Goal: Task Accomplishment & Management: Complete application form

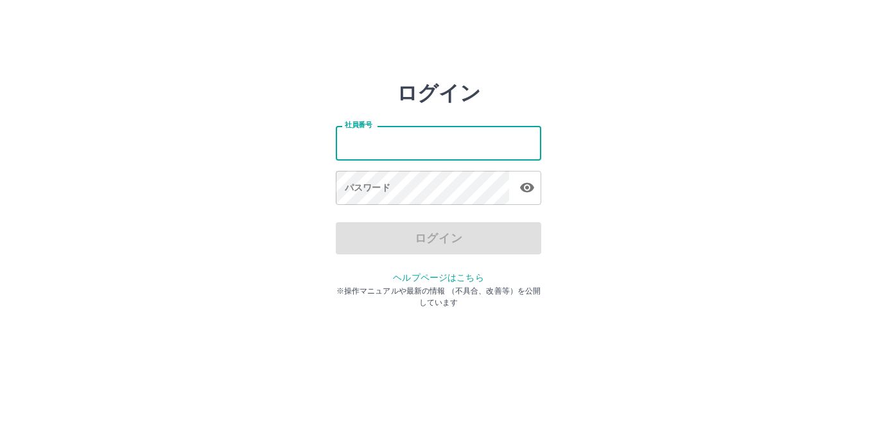
click at [426, 142] on input "社員番号" at bounding box center [438, 143] width 205 height 34
type input "*******"
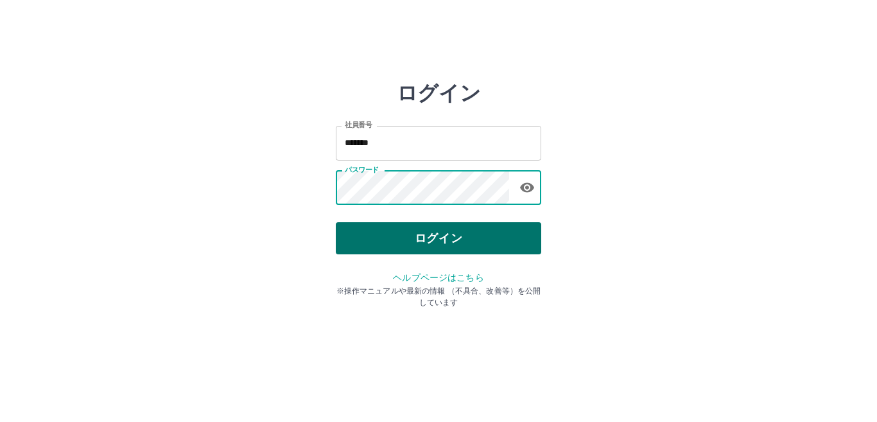
click at [390, 236] on button "ログイン" at bounding box center [438, 238] width 205 height 32
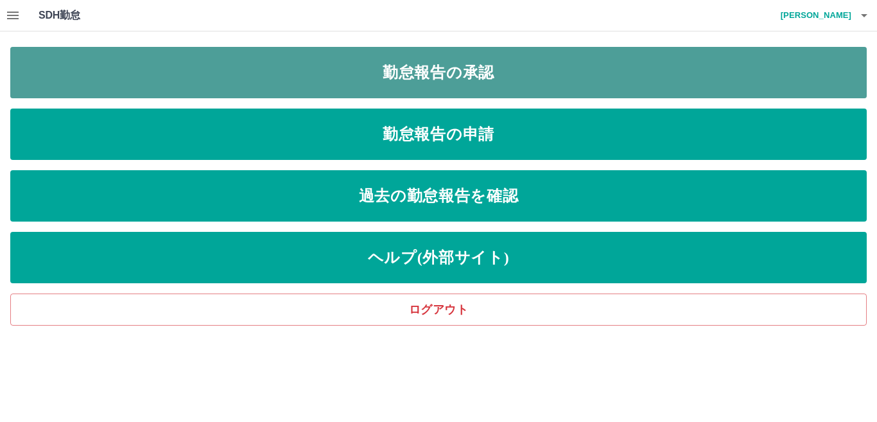
click at [121, 59] on link "勤怠報告の承認" at bounding box center [438, 72] width 856 height 51
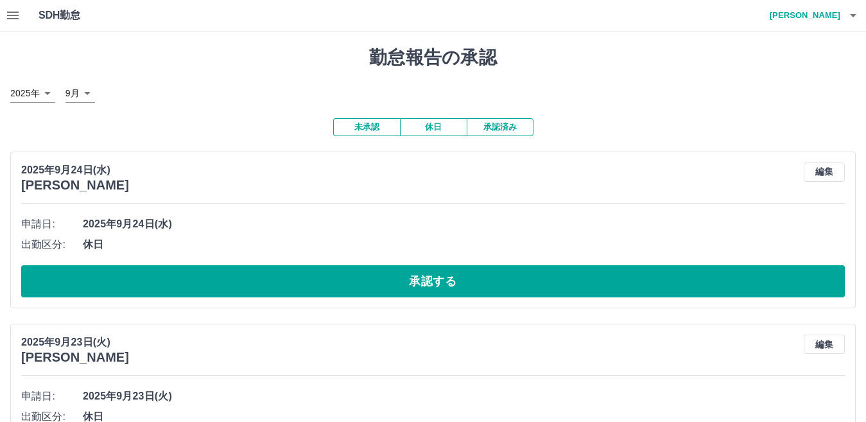
scroll to position [64, 0]
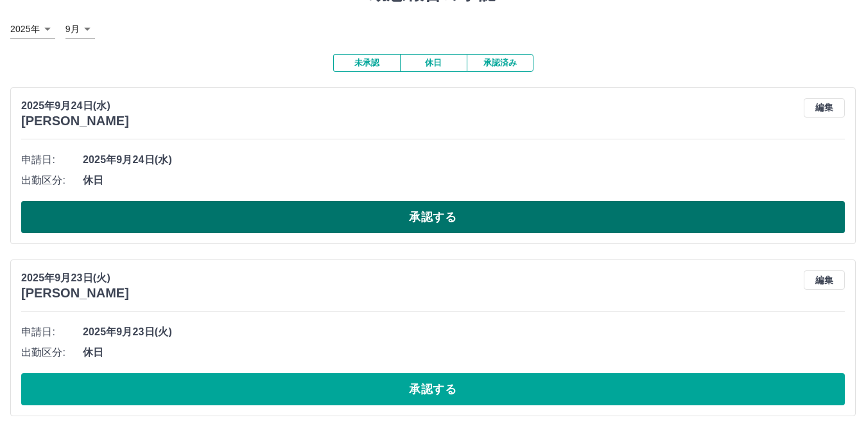
click at [300, 220] on button "承認する" at bounding box center [432, 217] width 823 height 32
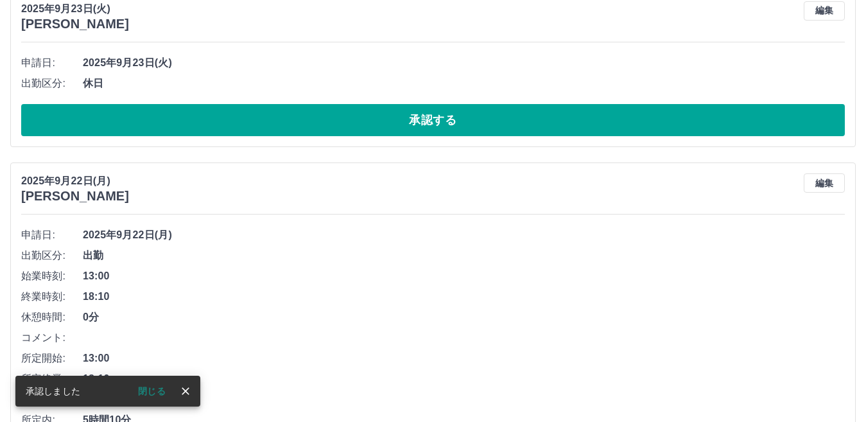
scroll to position [85, 0]
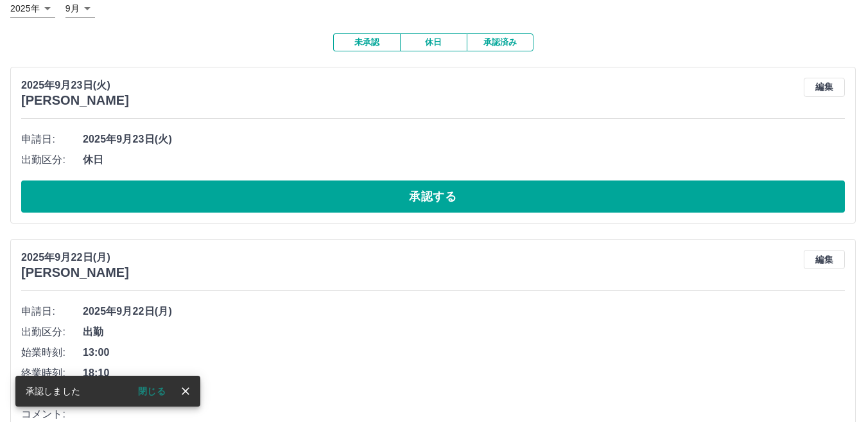
click at [244, 189] on button "承認する" at bounding box center [432, 196] width 823 height 32
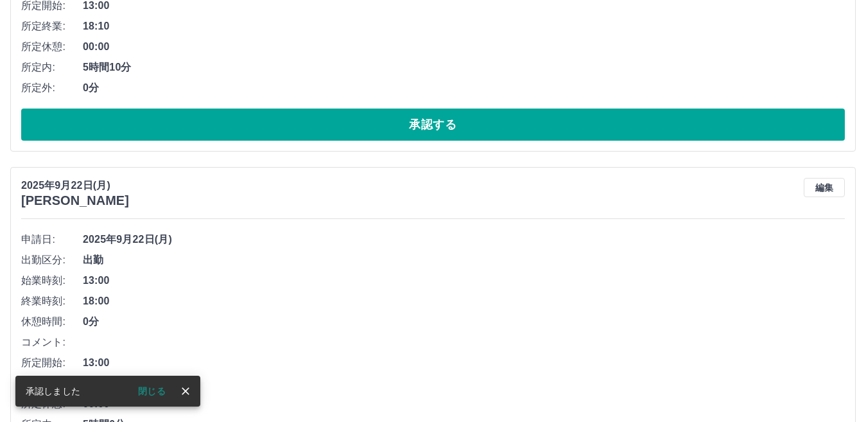
scroll to position [169, 0]
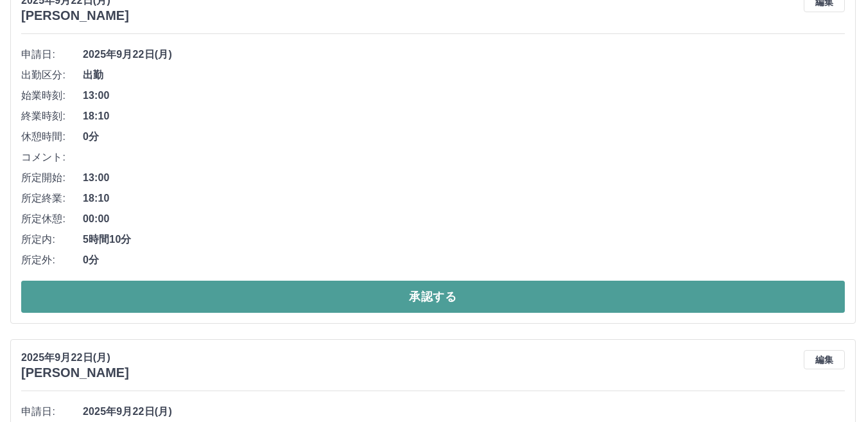
click at [208, 291] on button "承認する" at bounding box center [432, 296] width 823 height 32
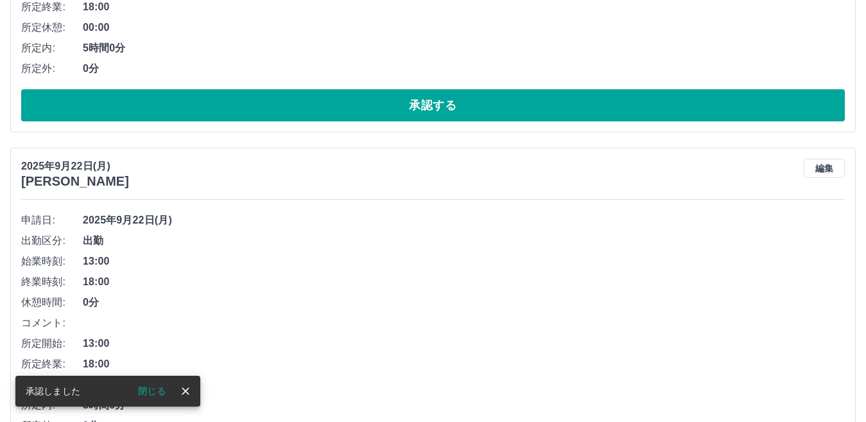
scroll to position [390, 0]
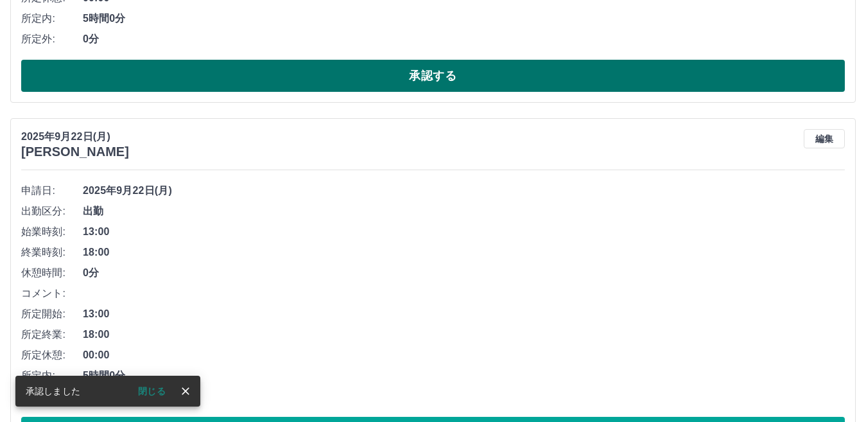
click at [196, 77] on button "承認する" at bounding box center [432, 76] width 823 height 32
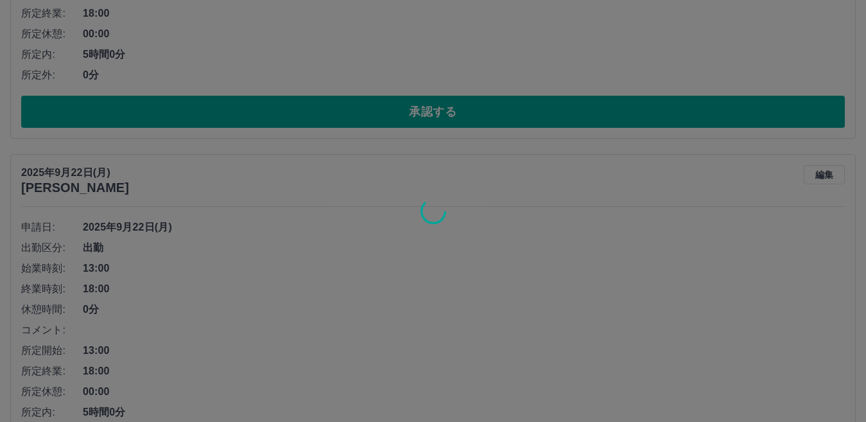
scroll to position [354, 0]
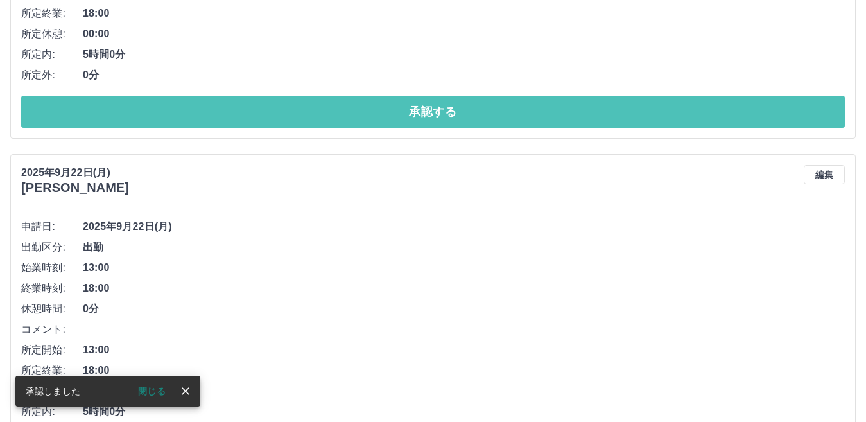
click at [208, 110] on button "承認する" at bounding box center [432, 112] width 823 height 32
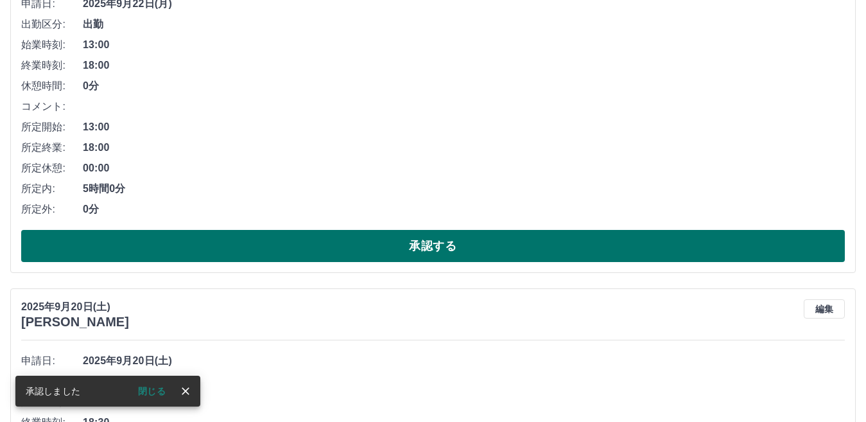
scroll to position [128, 0]
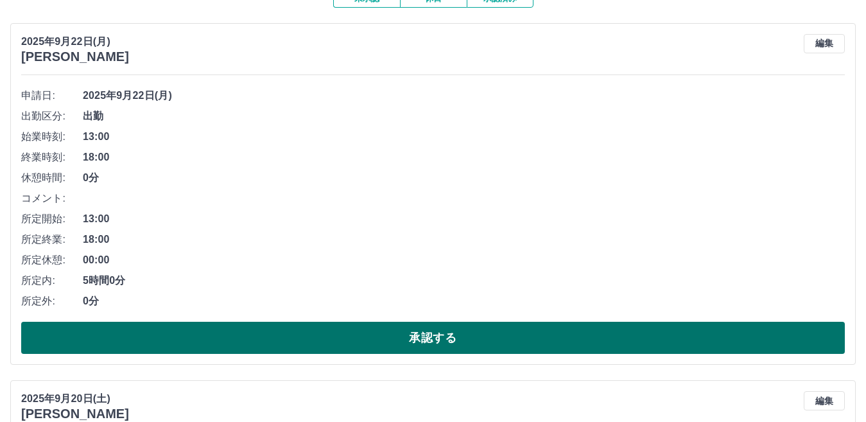
click at [117, 343] on button "承認する" at bounding box center [432, 338] width 823 height 32
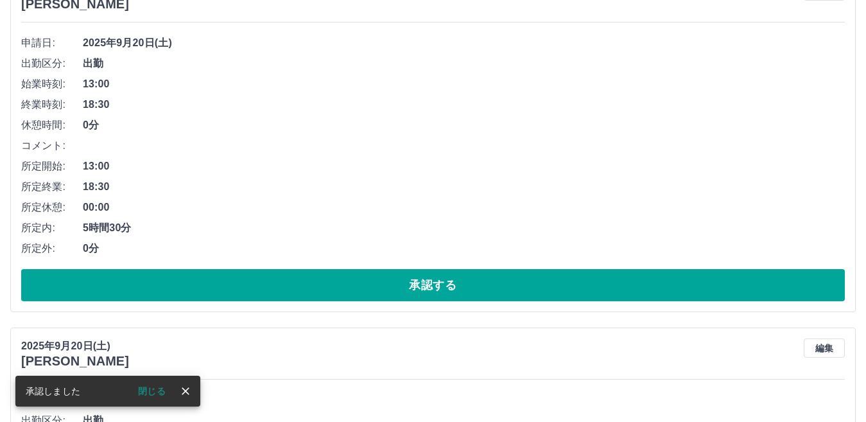
scroll to position [157, 0]
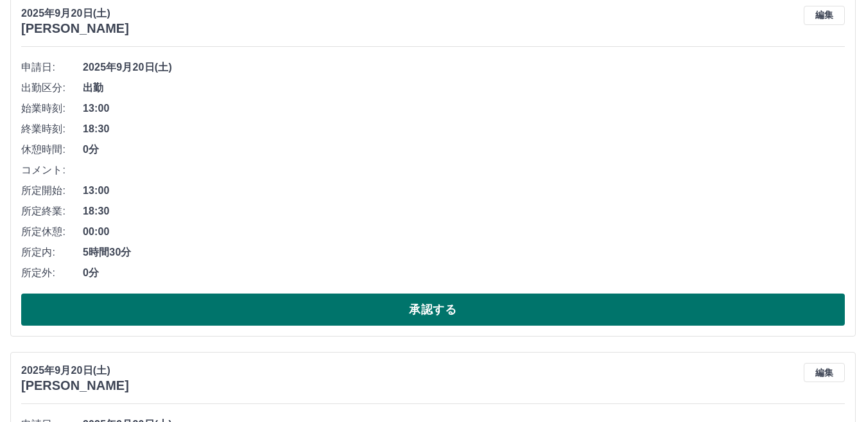
click at [189, 307] on button "承認する" at bounding box center [432, 309] width 823 height 32
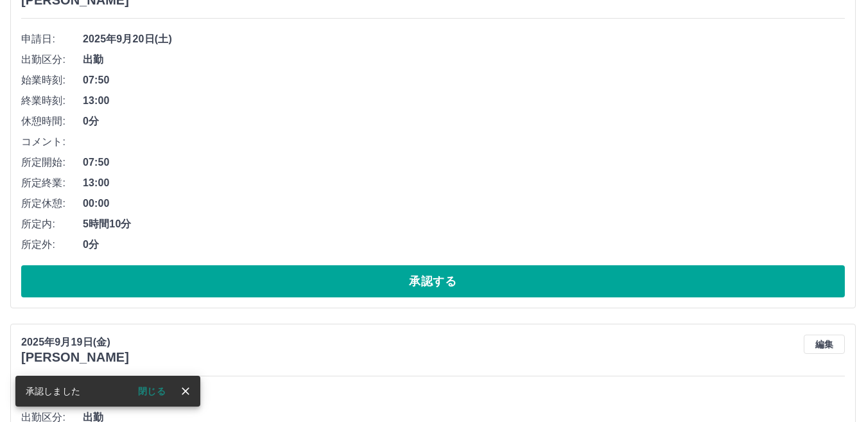
scroll to position [185, 0]
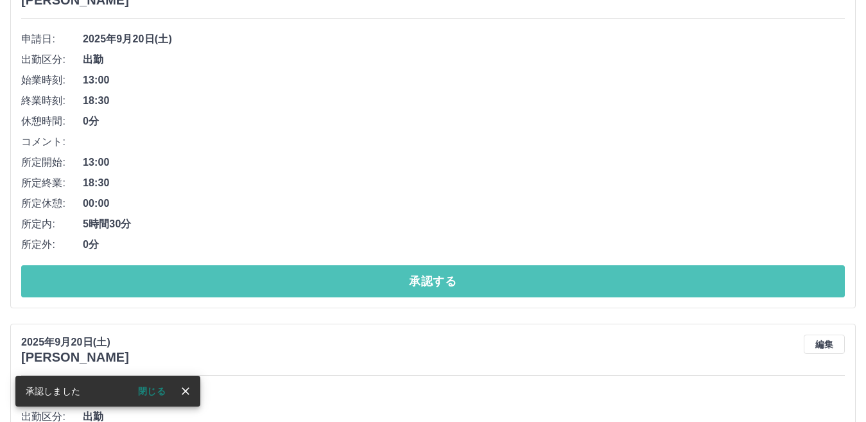
click at [167, 293] on button "承認する" at bounding box center [432, 281] width 823 height 32
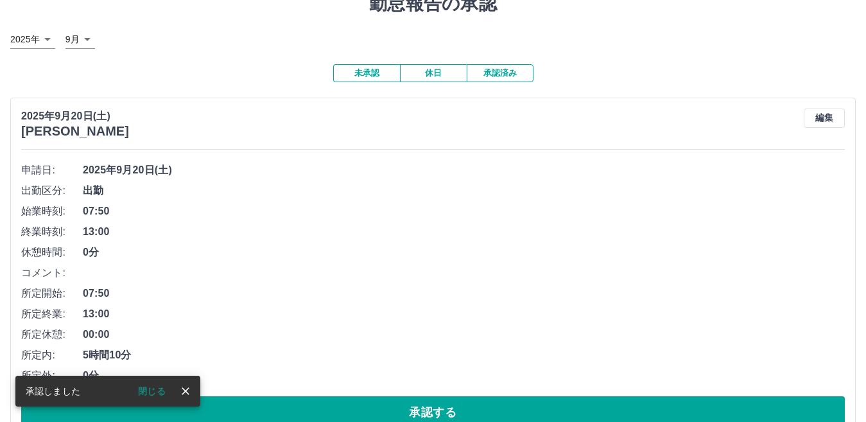
scroll to position [128, 0]
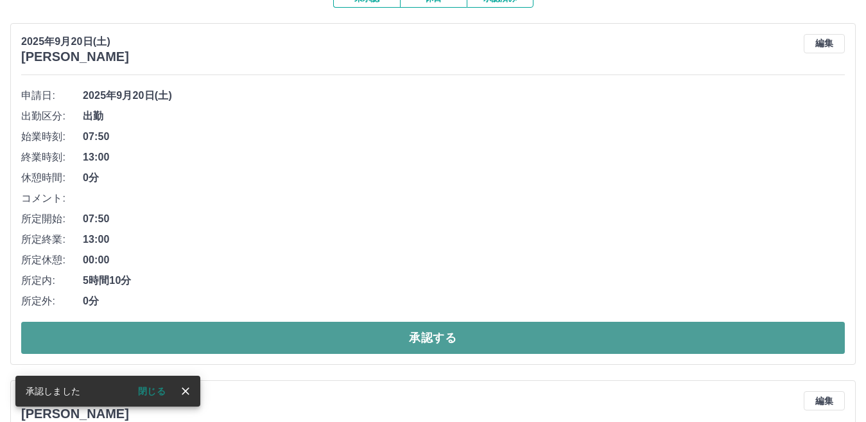
click at [144, 337] on button "承認する" at bounding box center [432, 338] width 823 height 32
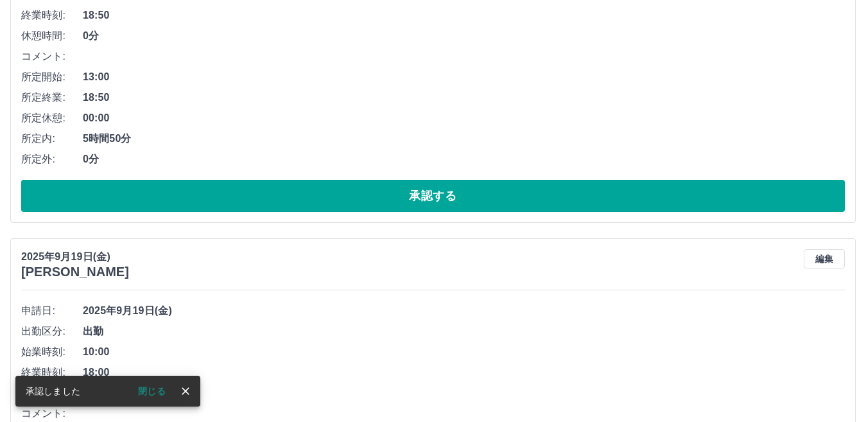
scroll to position [285, 0]
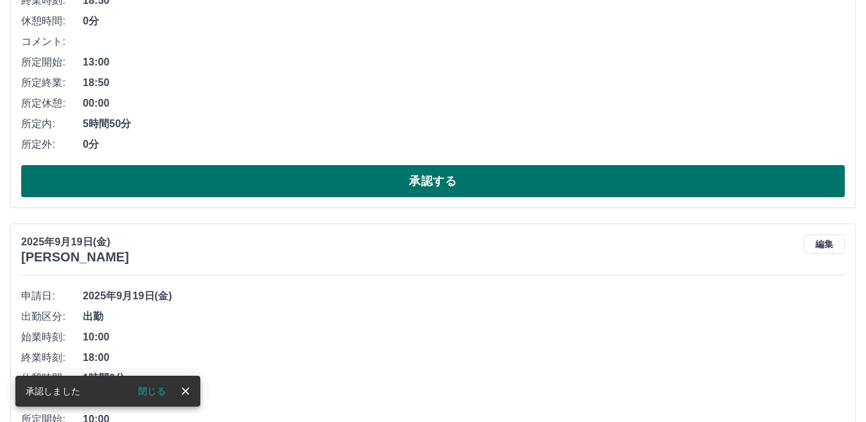
click at [202, 177] on button "承認する" at bounding box center [432, 181] width 823 height 32
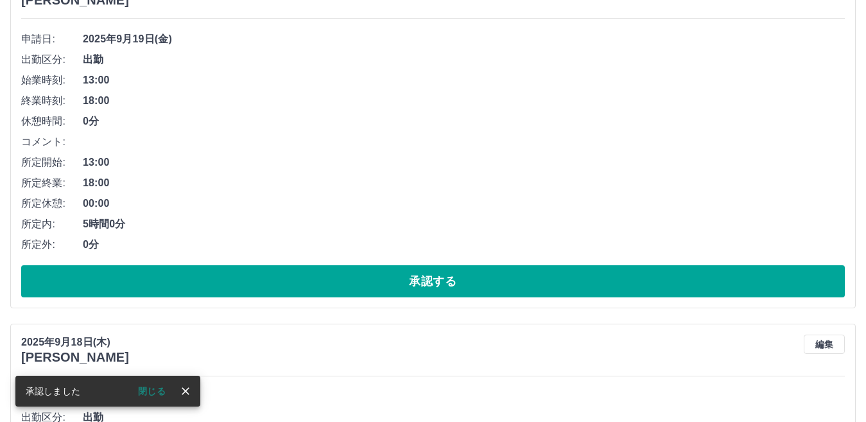
scroll to position [185, 0]
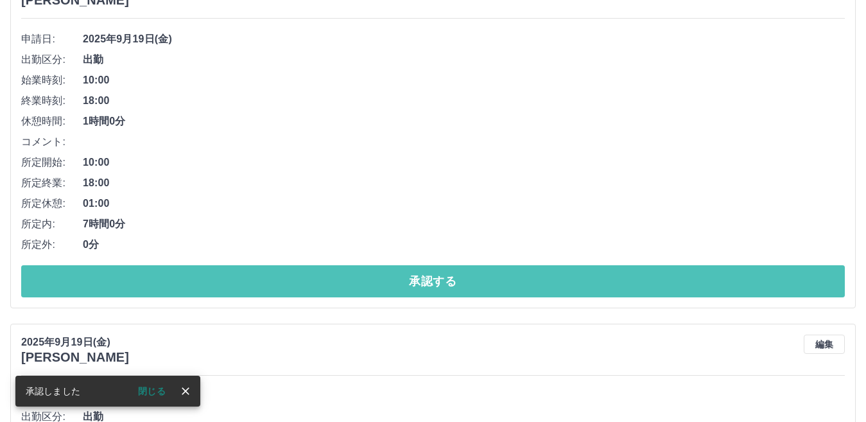
click at [215, 279] on button "承認する" at bounding box center [432, 281] width 823 height 32
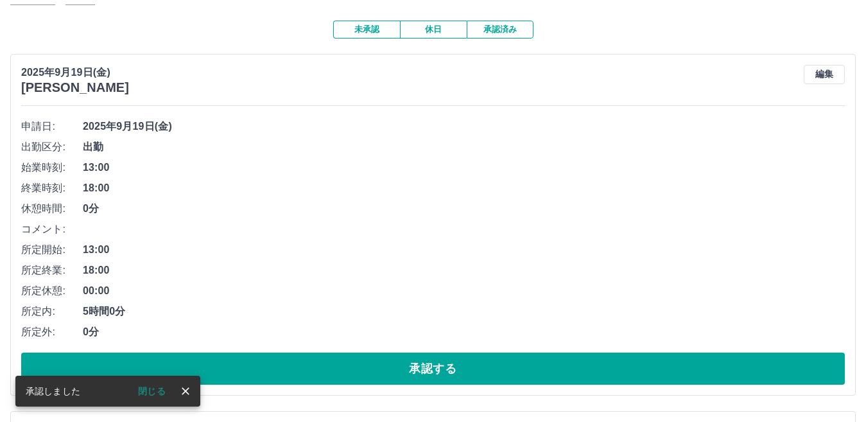
scroll to position [149, 0]
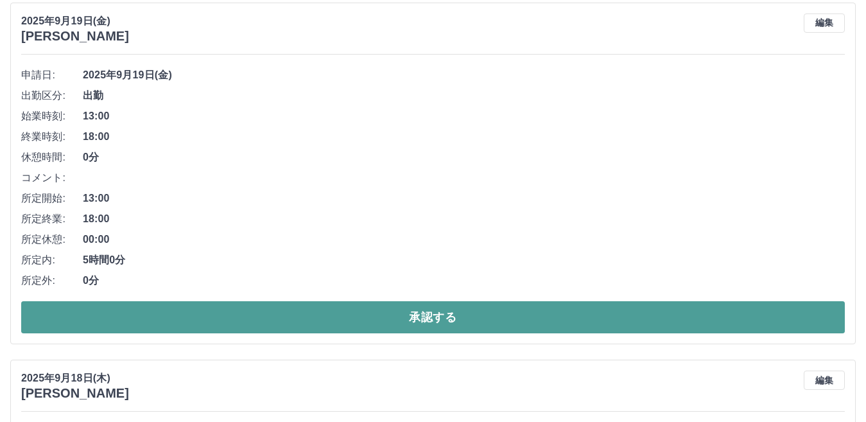
click at [190, 313] on button "承認する" at bounding box center [432, 317] width 823 height 32
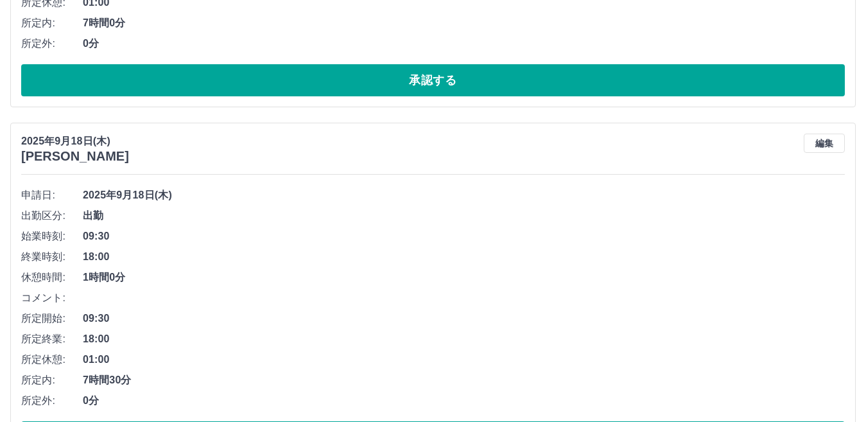
scroll to position [177, 0]
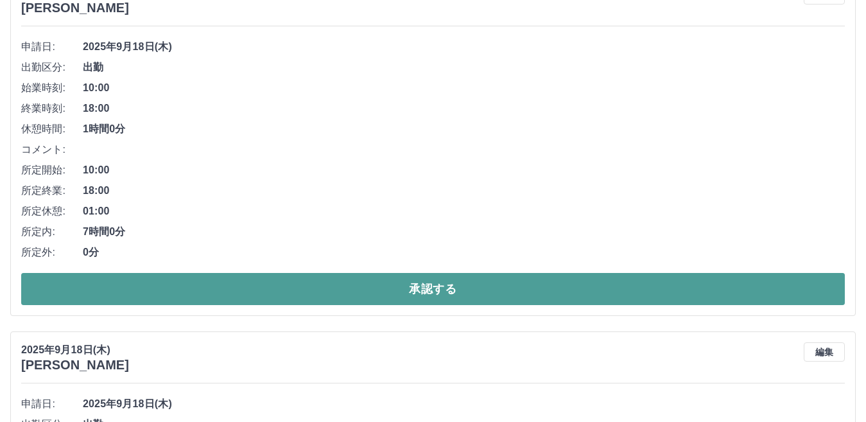
click at [169, 291] on button "承認する" at bounding box center [432, 289] width 823 height 32
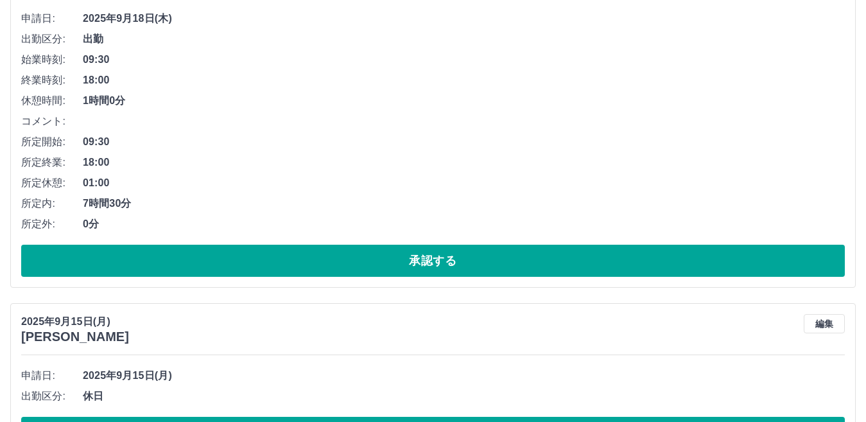
scroll to position [141, 0]
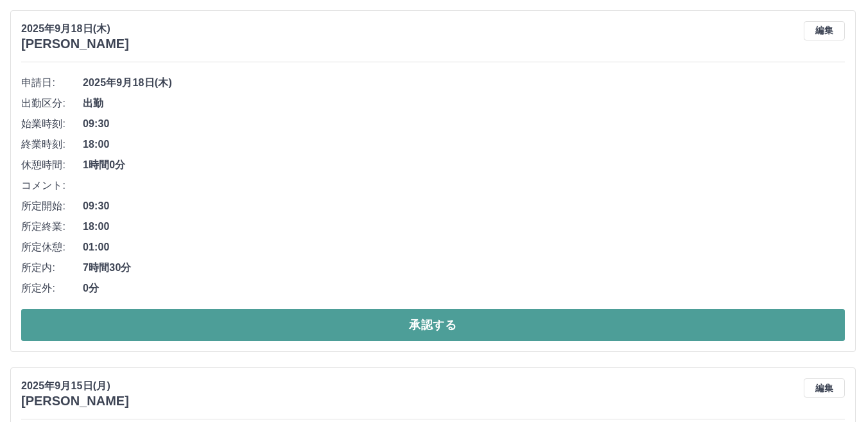
click at [183, 322] on button "承認する" at bounding box center [432, 325] width 823 height 32
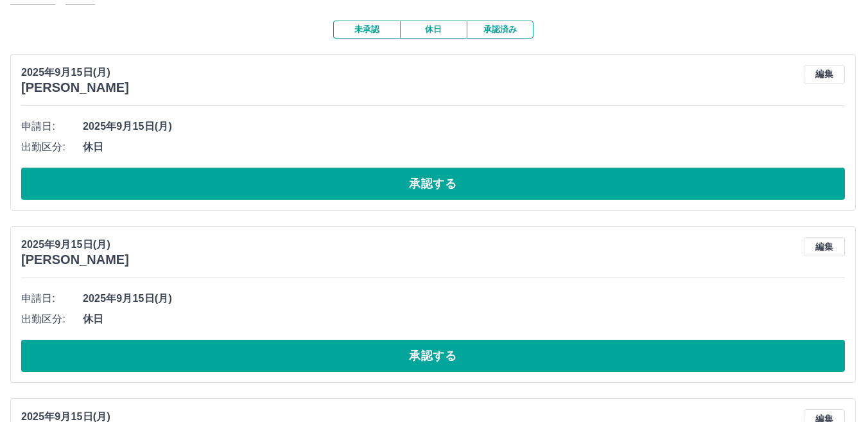
scroll to position [0, 0]
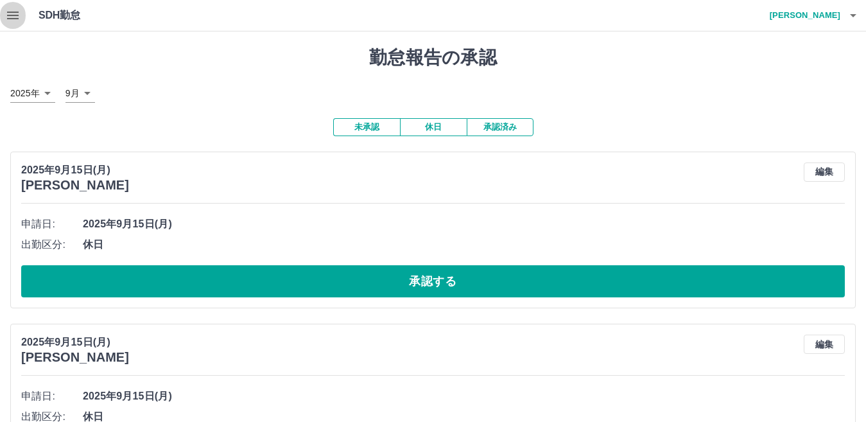
click at [13, 19] on icon "button" at bounding box center [13, 16] width 12 height 8
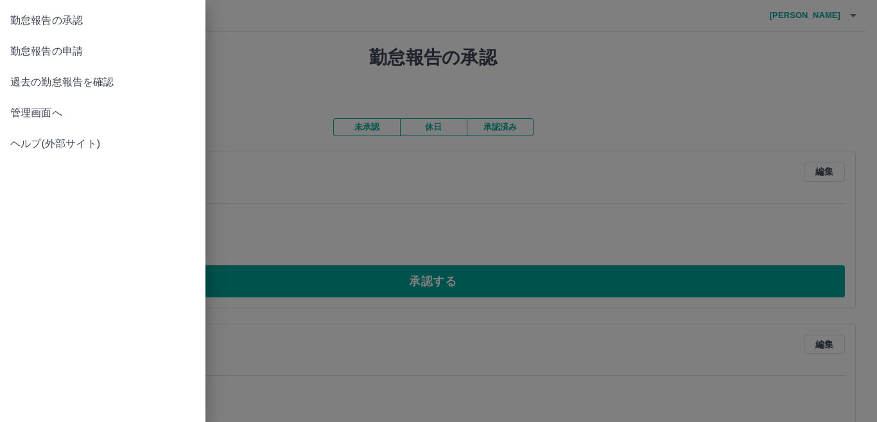
click at [22, 109] on span "管理画面へ" at bounding box center [102, 112] width 185 height 15
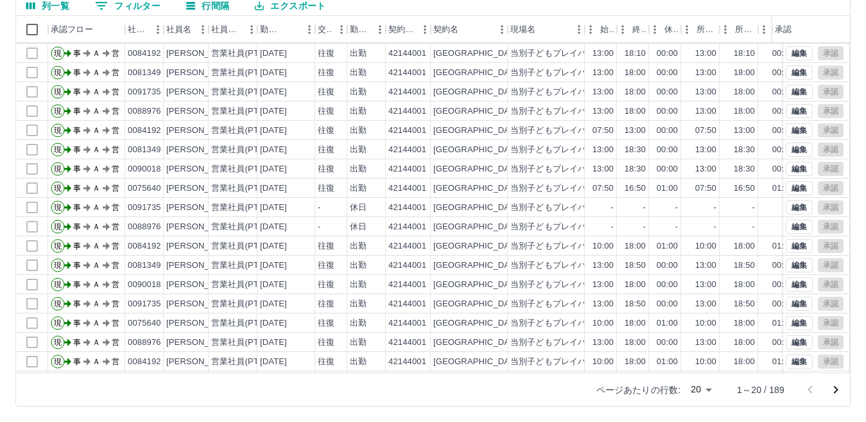
scroll to position [67, 0]
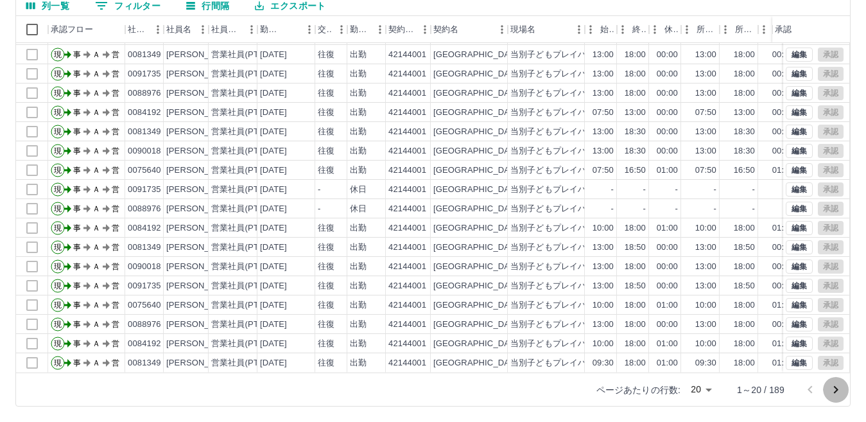
click at [834, 389] on icon "次のページへ" at bounding box center [835, 389] width 15 height 15
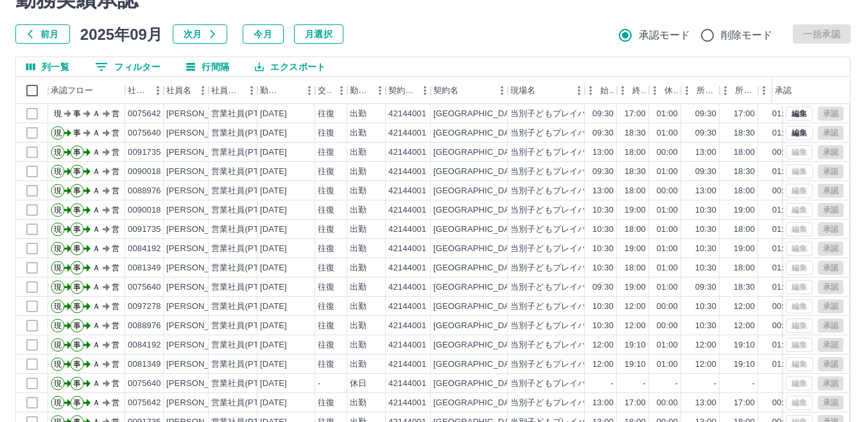
scroll to position [0, 0]
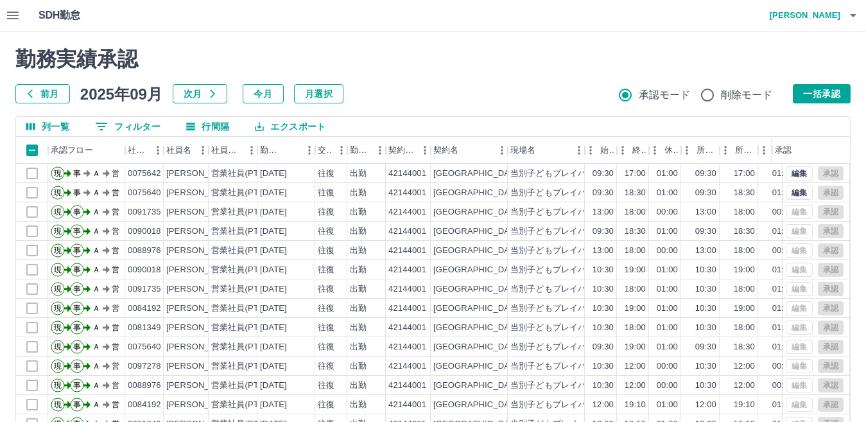
click at [504, 83] on div "勤務実績承認 前月 2025年09月 次月 今月 月選択 承認モード 削除モード 一括承認" at bounding box center [432, 75] width 835 height 56
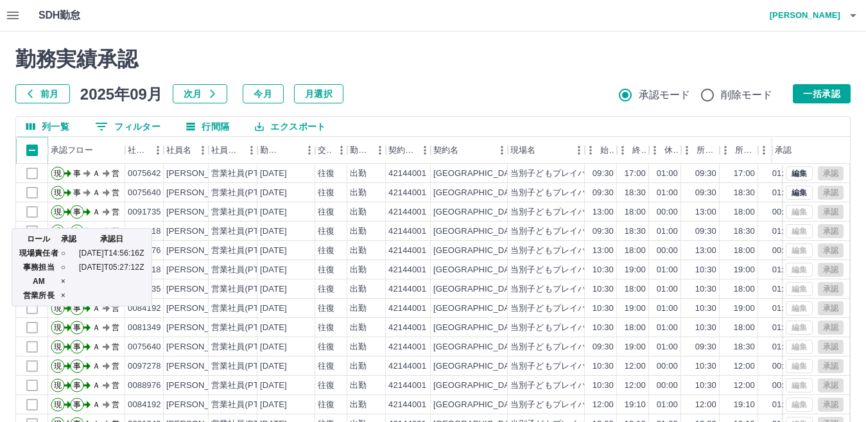
scroll to position [67, 0]
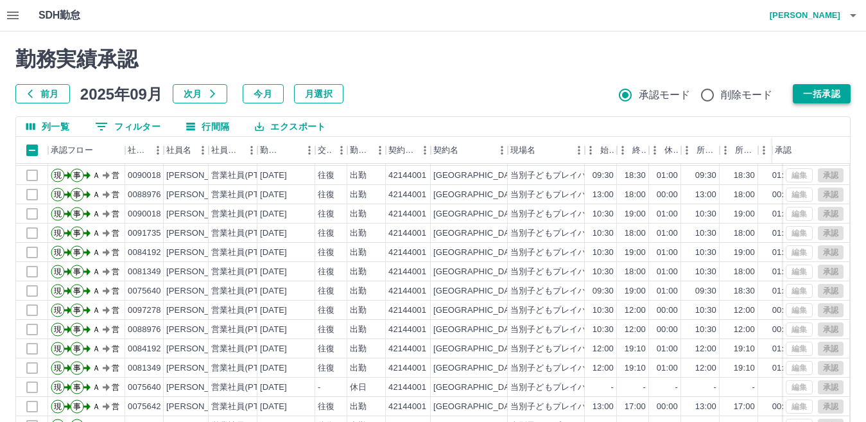
click at [816, 94] on button "一括承認" at bounding box center [822, 93] width 58 height 19
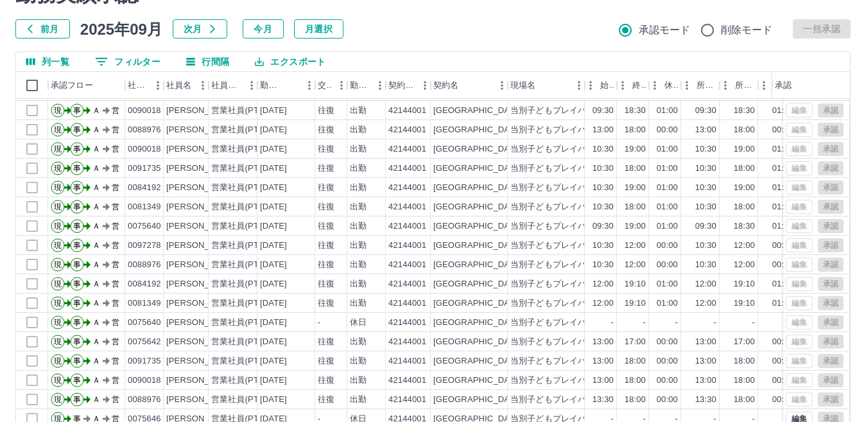
scroll to position [121, 0]
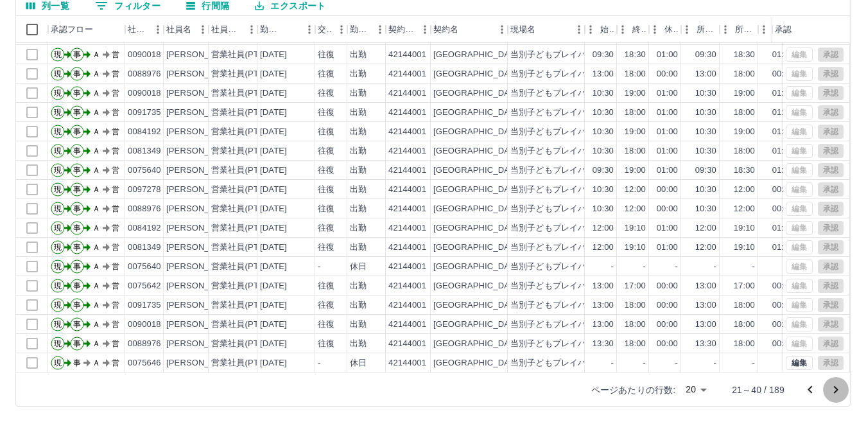
click at [835, 393] on icon "次のページへ" at bounding box center [835, 389] width 15 height 15
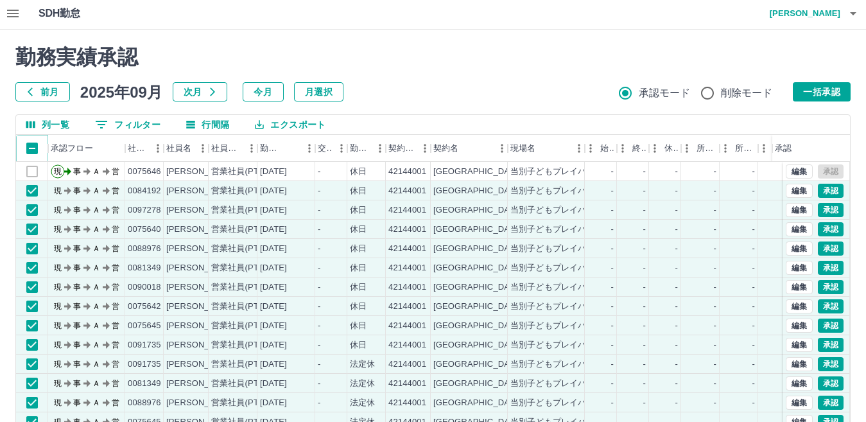
scroll to position [0, 0]
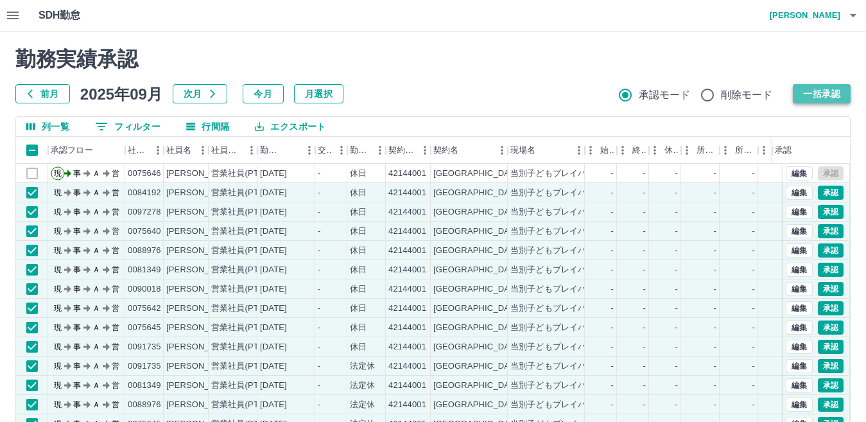
click at [820, 93] on button "一括承認" at bounding box center [822, 93] width 58 height 19
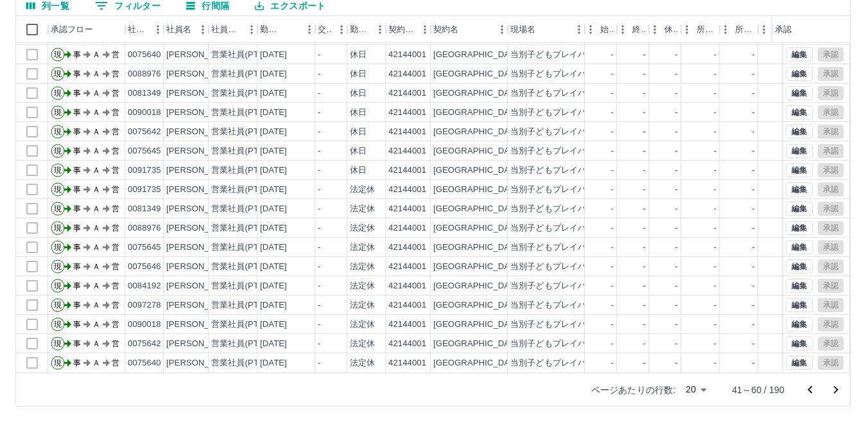
scroll to position [67, 0]
click at [835, 389] on icon "次のページへ" at bounding box center [835, 389] width 15 height 15
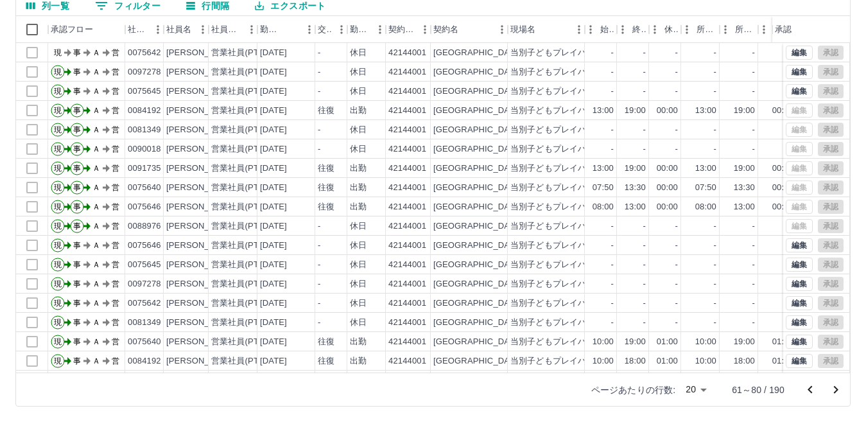
scroll to position [0, 0]
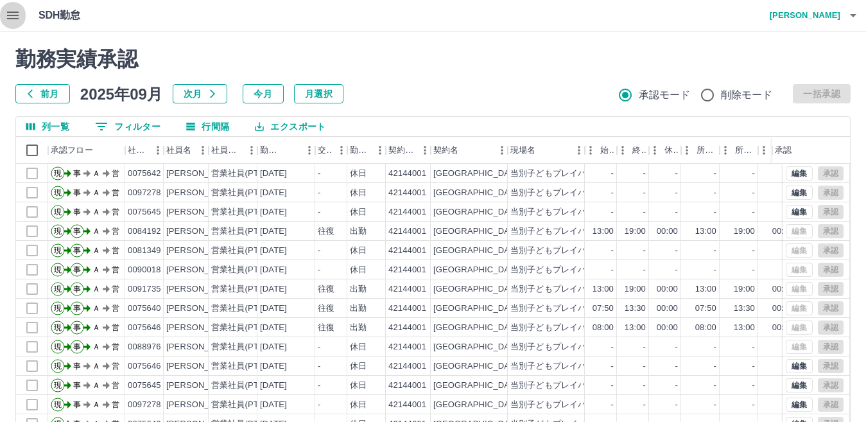
click at [13, 14] on icon "button" at bounding box center [12, 15] width 15 height 15
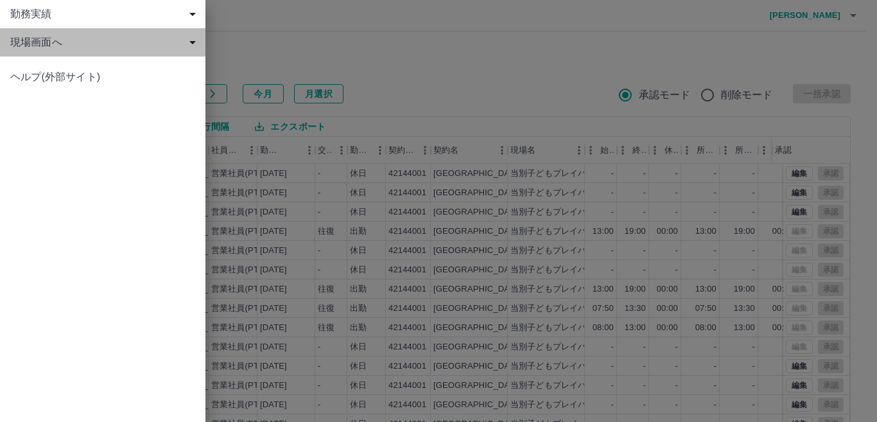
click at [17, 41] on span "現場画面へ" at bounding box center [105, 42] width 190 height 15
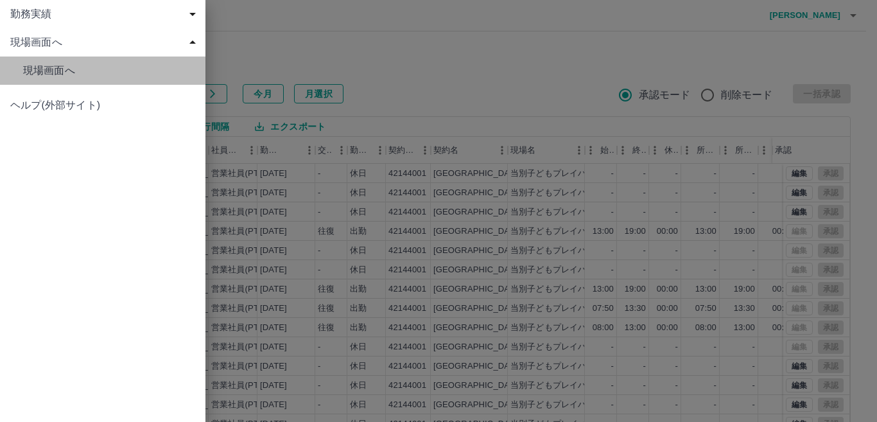
click at [35, 69] on span "現場画面へ" at bounding box center [109, 70] width 172 height 15
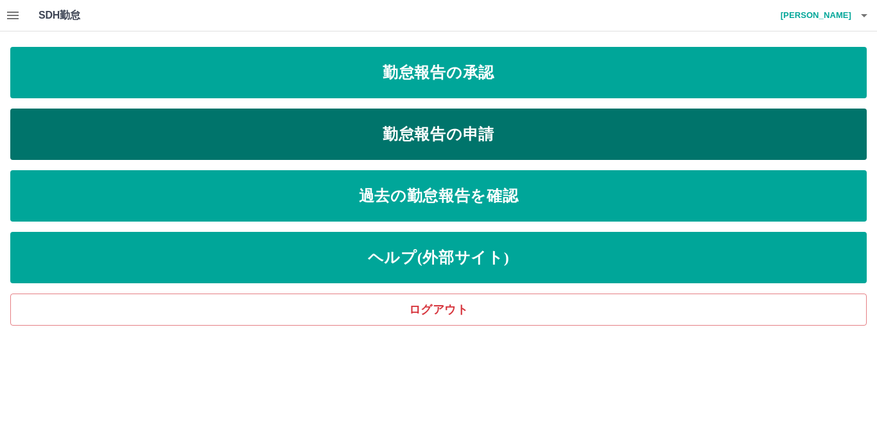
click at [244, 144] on link "勤怠報告の申請" at bounding box center [438, 133] width 856 height 51
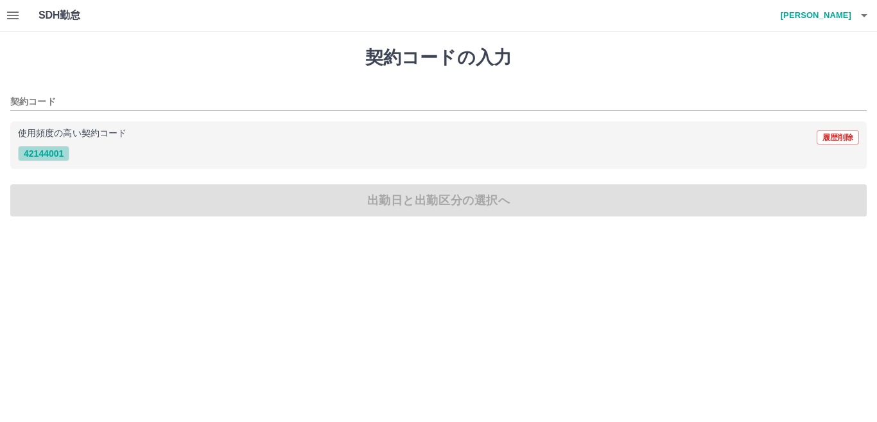
click at [48, 155] on button "42144001" at bounding box center [43, 153] width 51 height 15
type input "********"
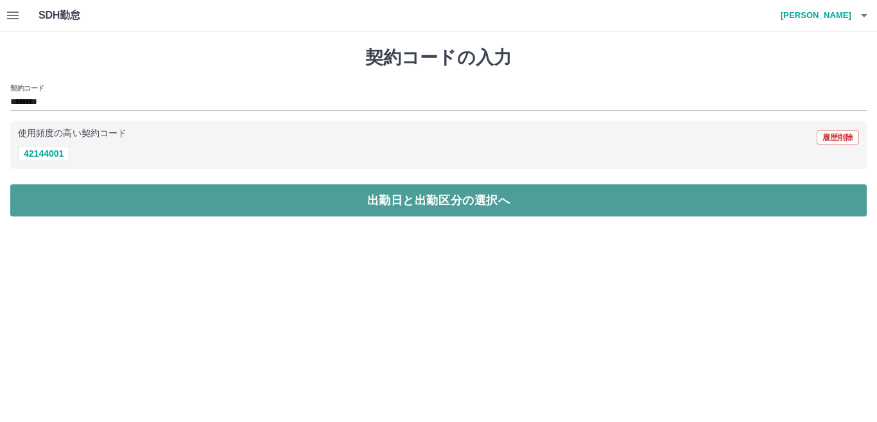
click at [108, 200] on button "出勤日と出勤区分の選択へ" at bounding box center [438, 200] width 856 height 32
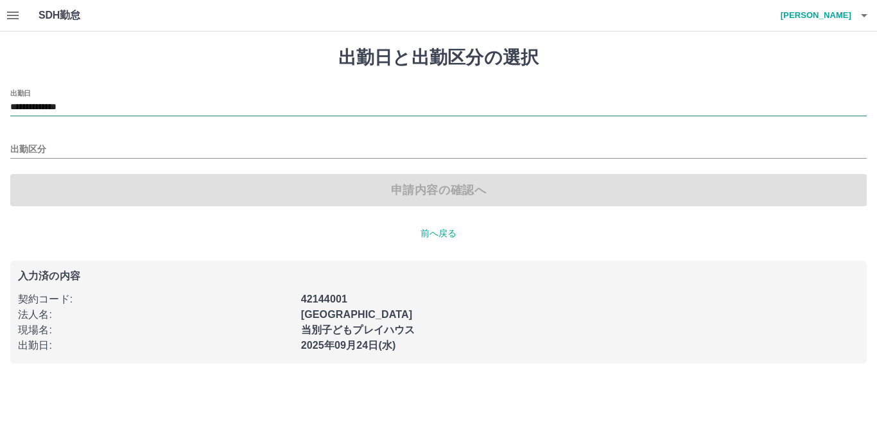
click at [99, 105] on input "**********" at bounding box center [438, 107] width 856 height 16
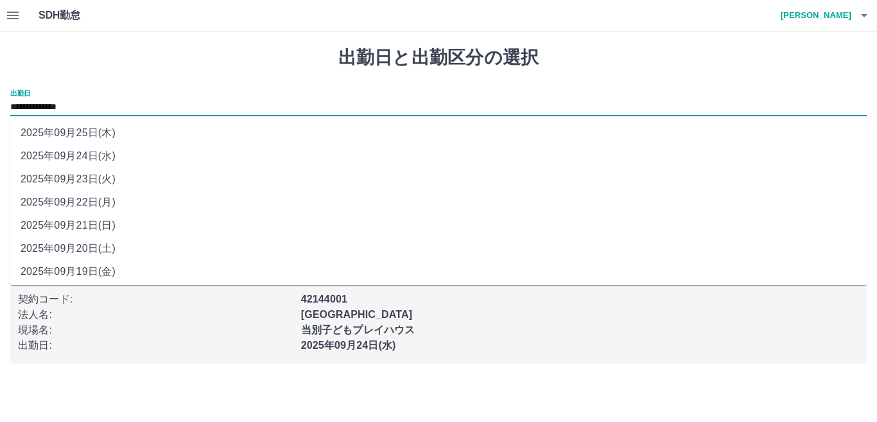
click at [78, 200] on li "2025年09月22日(月)" at bounding box center [438, 202] width 856 height 23
type input "**********"
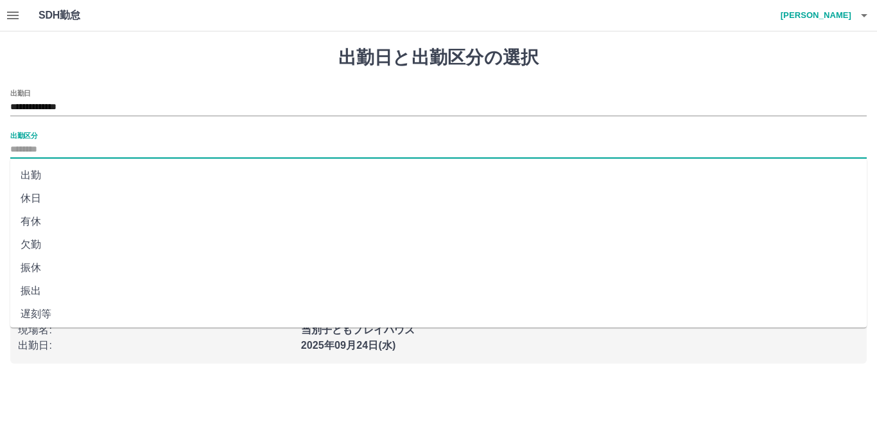
click at [62, 151] on input "出勤区分" at bounding box center [438, 150] width 856 height 16
click at [47, 175] on li "出勤" at bounding box center [438, 175] width 856 height 23
type input "**"
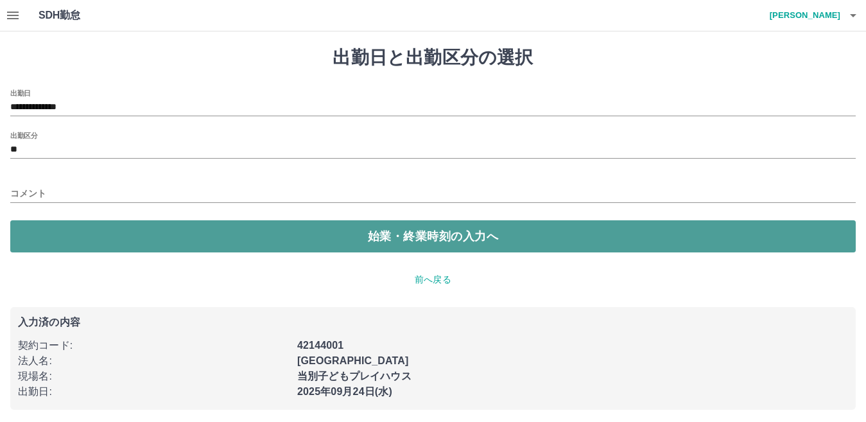
click at [87, 237] on button "始業・終業時刻の入力へ" at bounding box center [432, 236] width 845 height 32
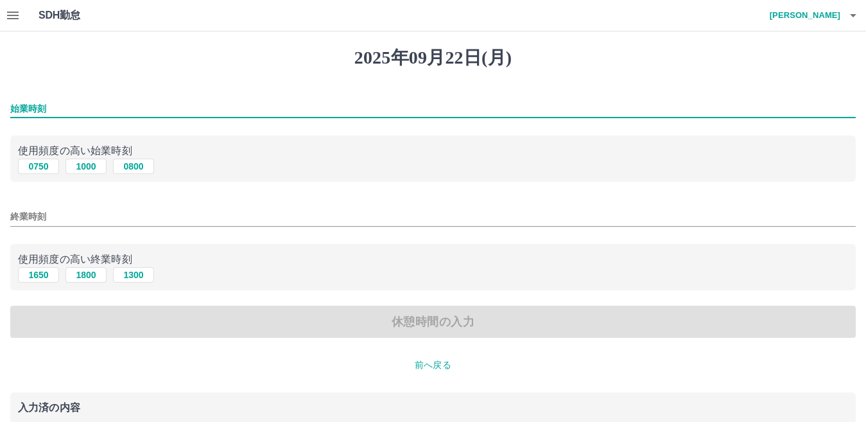
click at [53, 109] on input "始業時刻" at bounding box center [432, 108] width 845 height 19
type input "****"
click at [153, 212] on input "終業時刻" at bounding box center [432, 216] width 845 height 19
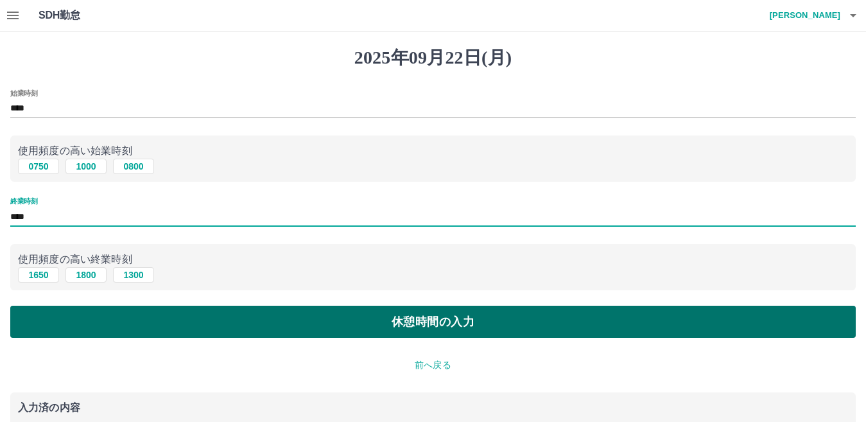
type input "****"
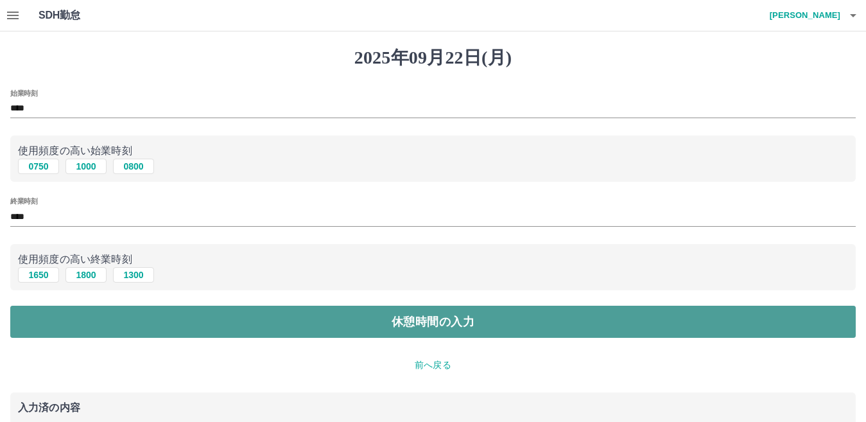
click at [262, 317] on button "休憩時間の入力" at bounding box center [432, 322] width 845 height 32
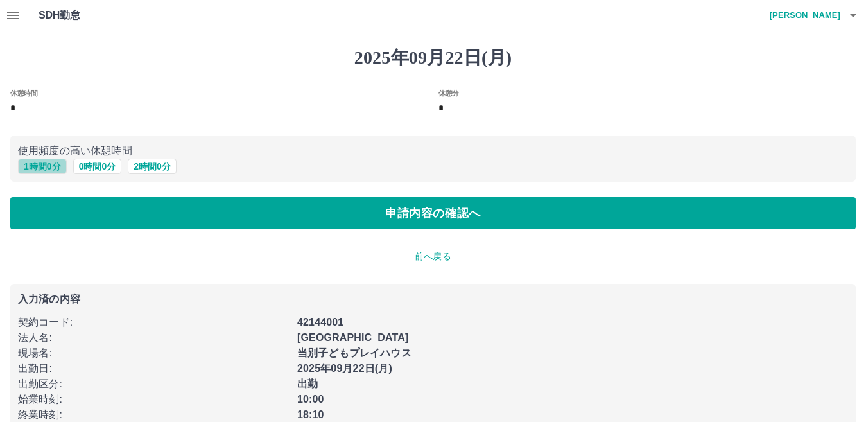
click at [52, 166] on button "1 時間 0 分" at bounding box center [42, 166] width 49 height 15
type input "*"
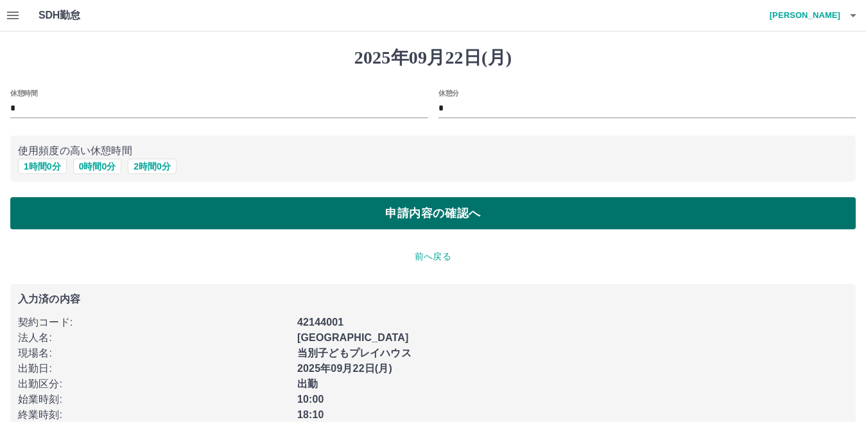
click at [105, 214] on button "申請内容の確認へ" at bounding box center [432, 213] width 845 height 32
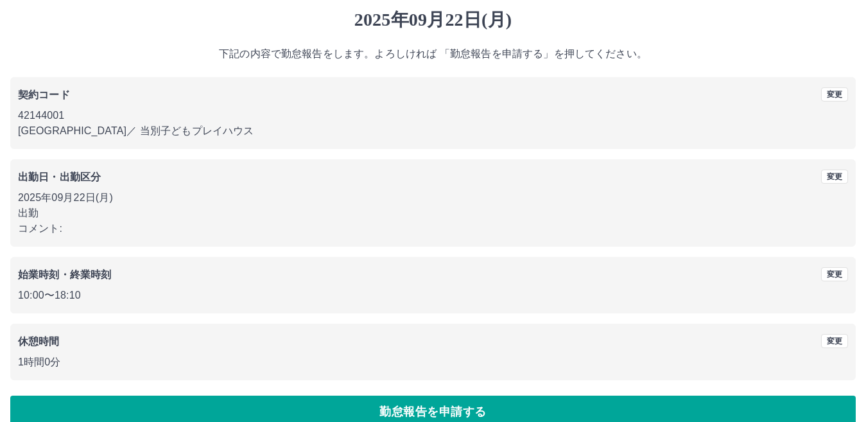
scroll to position [59, 0]
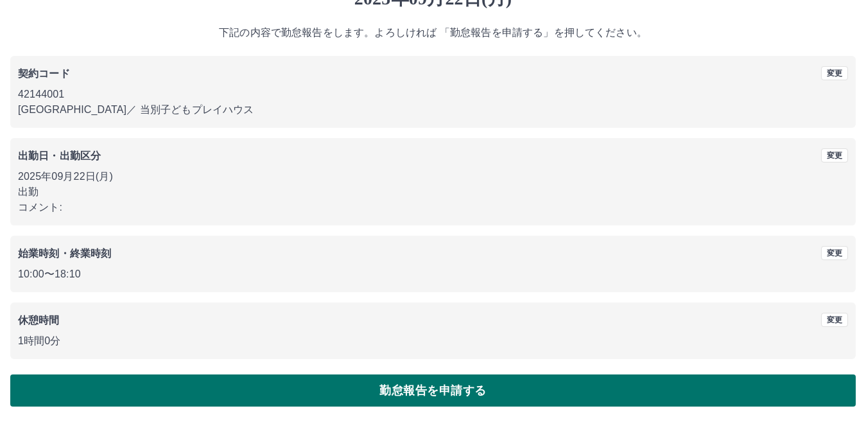
click at [167, 377] on button "勤怠報告を申請する" at bounding box center [432, 390] width 845 height 32
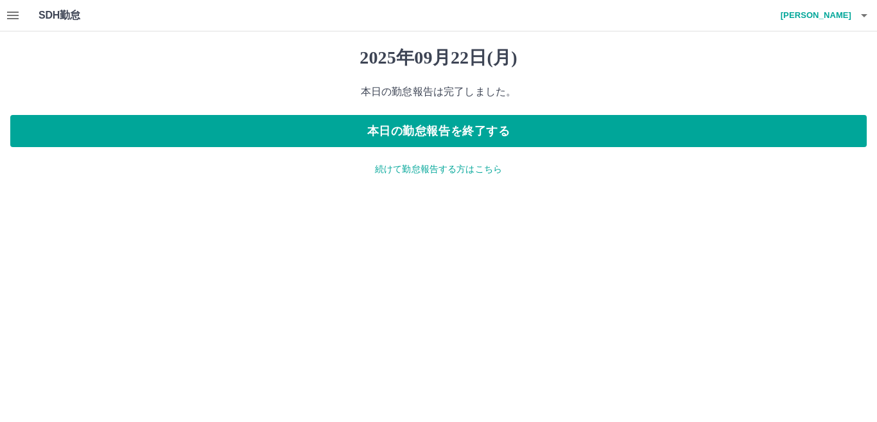
click at [16, 13] on icon "button" at bounding box center [13, 16] width 12 height 8
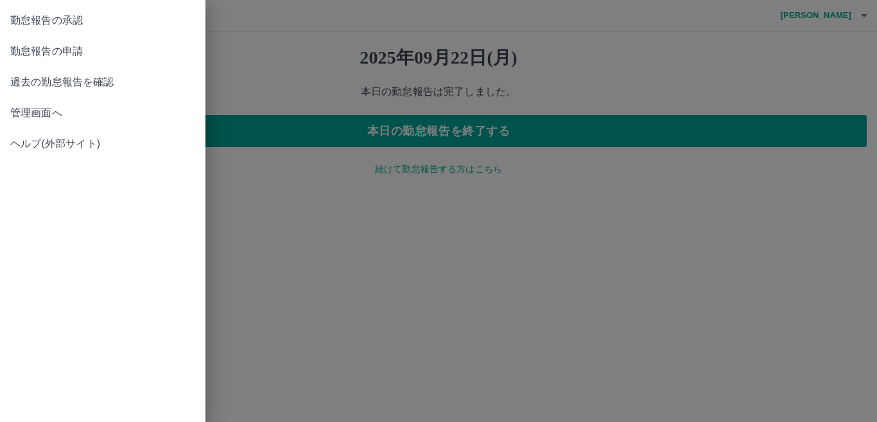
click at [36, 47] on span "勤怠報告の申請" at bounding box center [102, 51] width 185 height 15
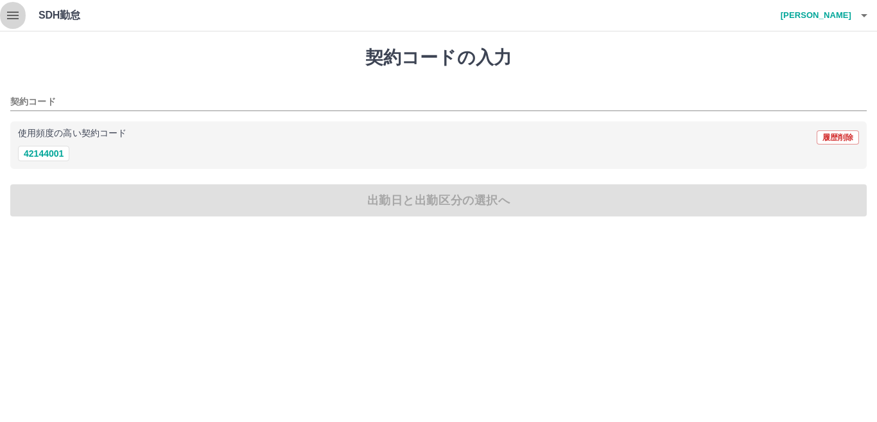
click at [13, 12] on icon "button" at bounding box center [13, 16] width 12 height 8
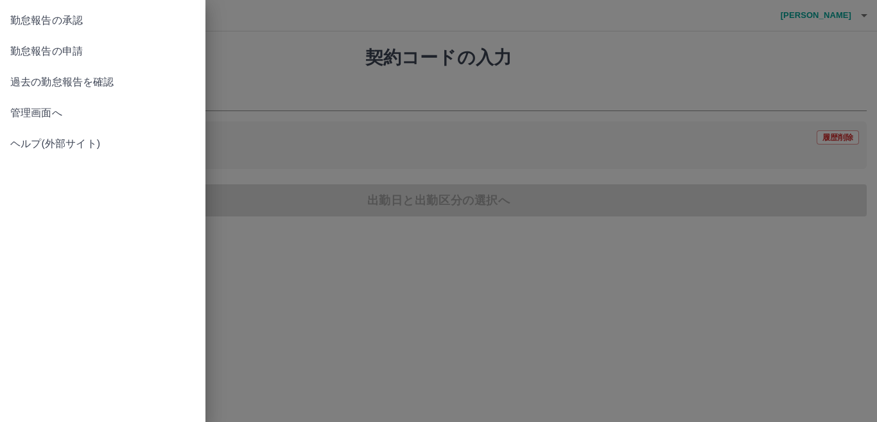
click at [13, 25] on span "勤怠報告の承認" at bounding box center [102, 20] width 185 height 15
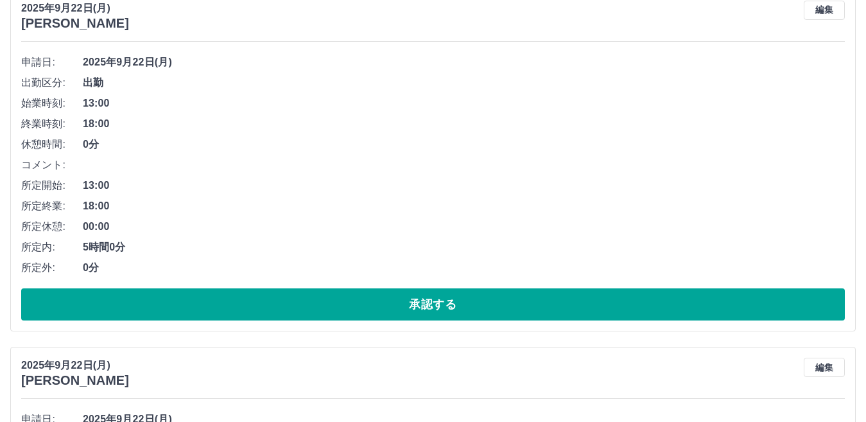
scroll to position [124, 0]
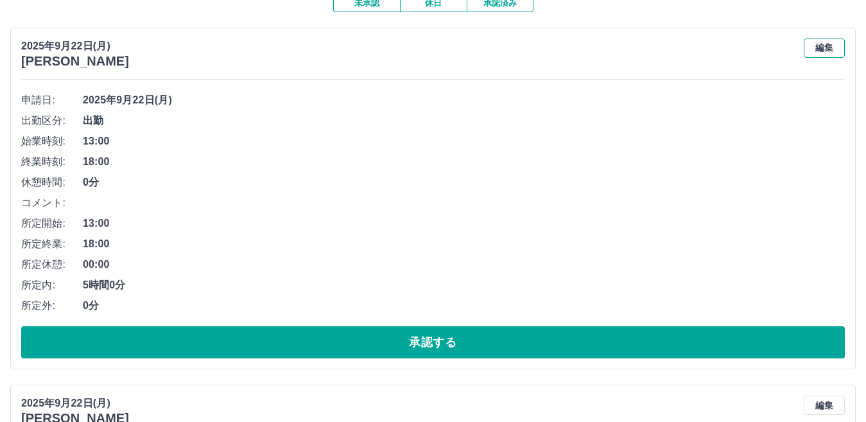
click at [813, 51] on button "編集" at bounding box center [824, 48] width 41 height 19
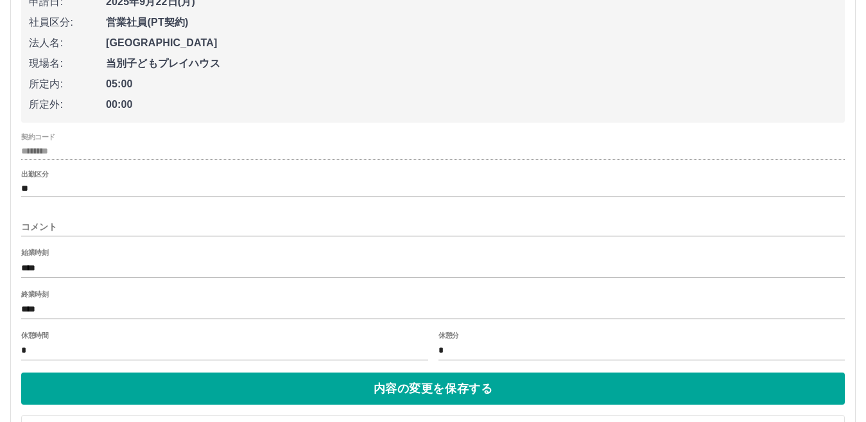
scroll to position [252, 0]
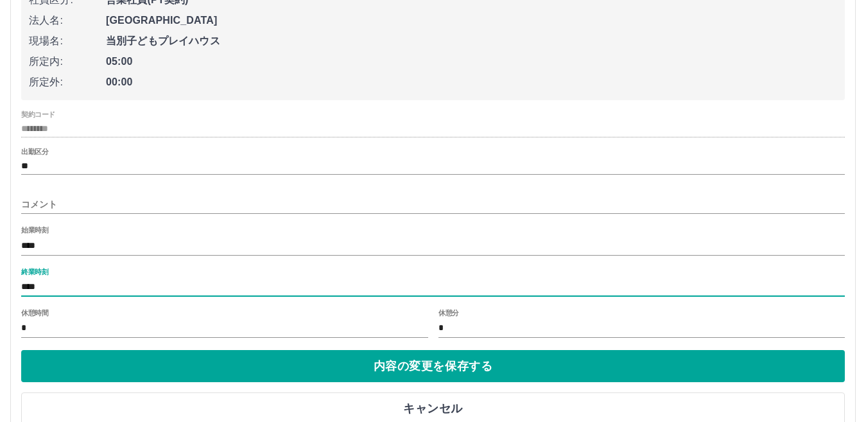
click at [218, 286] on input "****" at bounding box center [432, 287] width 823 height 19
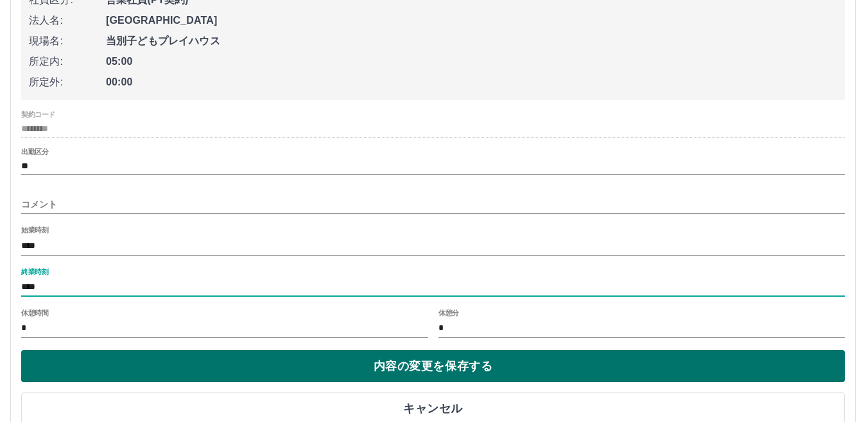
type input "****"
click at [225, 361] on button "内容の変更を保存する" at bounding box center [432, 366] width 823 height 32
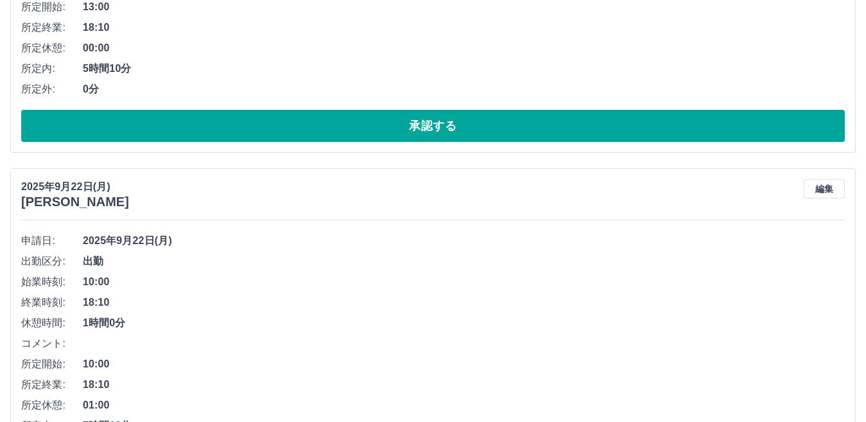
scroll to position [316, 0]
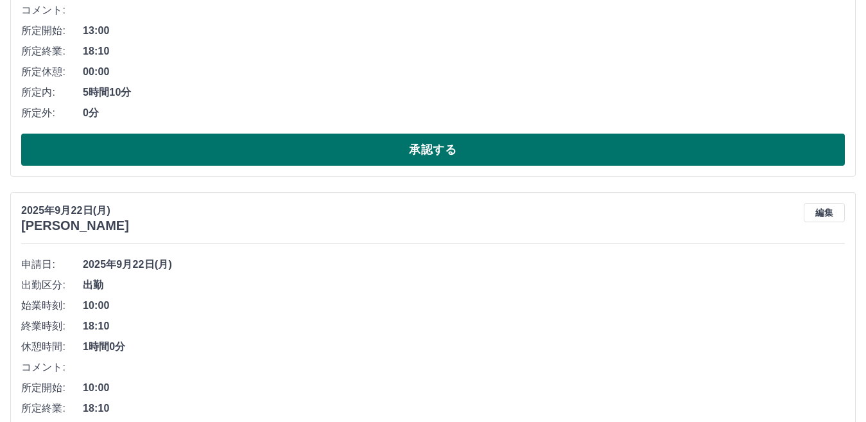
click at [350, 155] on button "承認する" at bounding box center [432, 150] width 823 height 32
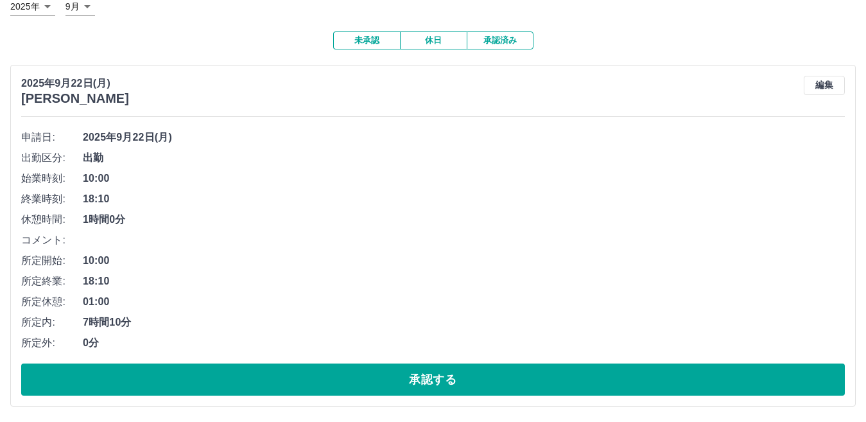
scroll to position [88, 0]
click at [246, 370] on button "承認する" at bounding box center [432, 379] width 823 height 32
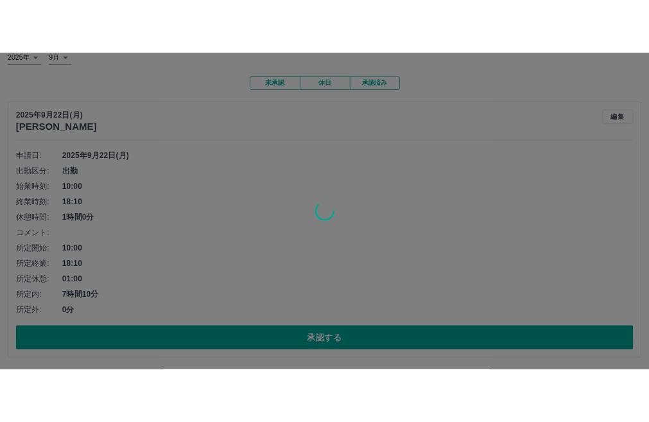
scroll to position [0, 0]
